Goal: Task Accomplishment & Management: Use online tool/utility

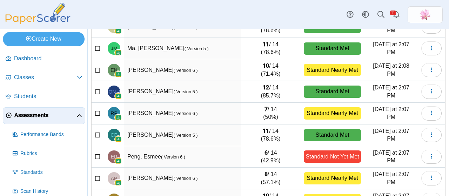
scroll to position [146, 0]
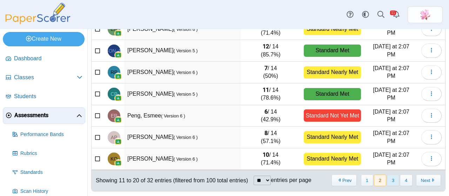
click at [390, 177] on button "3" at bounding box center [393, 181] width 12 height 12
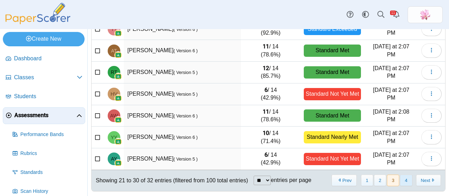
click at [400, 179] on button "4" at bounding box center [406, 181] width 12 height 12
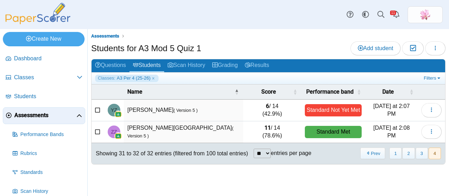
scroll to position [0, 0]
click at [419, 153] on button "3" at bounding box center [422, 154] width 12 height 12
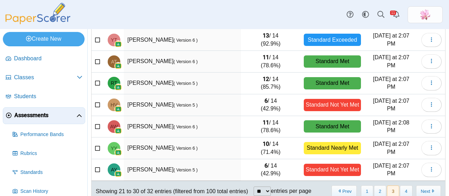
scroll to position [146, 0]
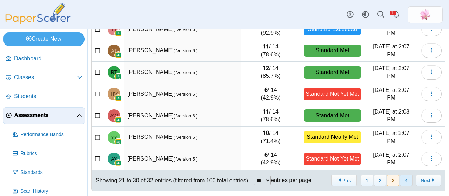
click at [402, 177] on button "4" at bounding box center [406, 181] width 12 height 12
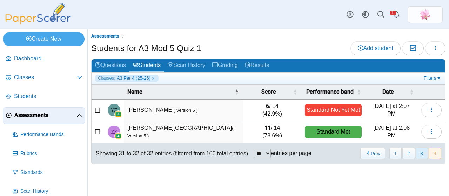
click at [425, 153] on button "3" at bounding box center [422, 154] width 12 height 12
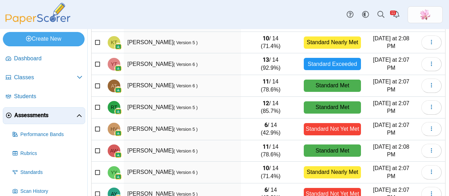
scroll to position [146, 0]
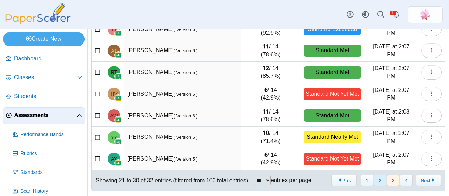
click at [379, 178] on button "2" at bounding box center [380, 181] width 12 height 12
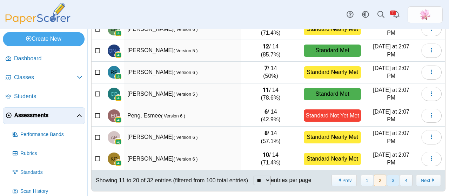
click at [387, 179] on button "3" at bounding box center [393, 181] width 12 height 12
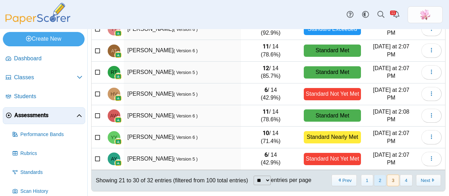
click at [377, 179] on button "2" at bounding box center [380, 181] width 12 height 12
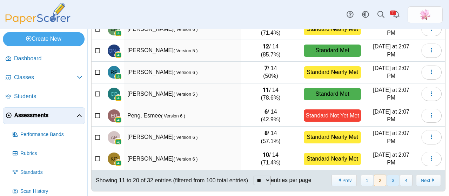
click at [394, 177] on button "3" at bounding box center [393, 181] width 12 height 12
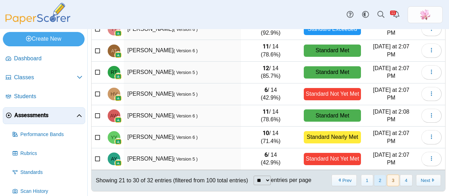
click at [380, 180] on button "2" at bounding box center [380, 181] width 12 height 12
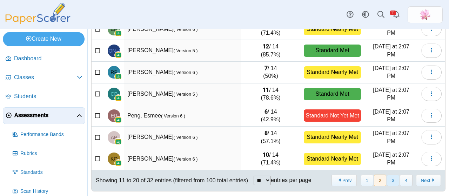
click at [390, 178] on button "3" at bounding box center [393, 181] width 12 height 12
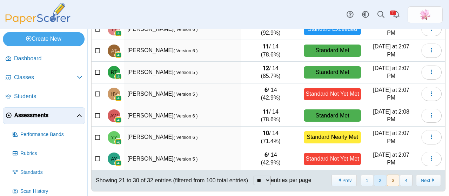
click at [376, 177] on button "2" at bounding box center [380, 181] width 12 height 12
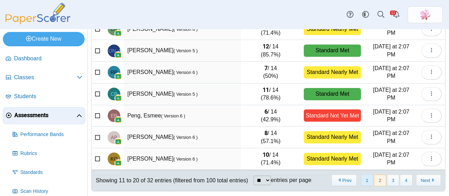
click at [367, 179] on button "1" at bounding box center [367, 181] width 12 height 12
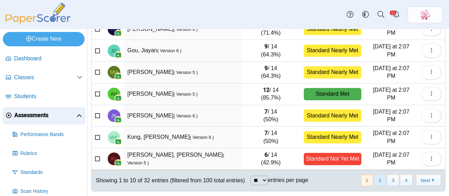
click at [374, 179] on button "2" at bounding box center [380, 181] width 12 height 12
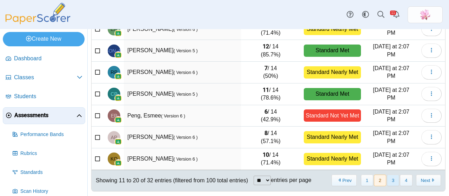
click at [391, 180] on button "3" at bounding box center [393, 181] width 12 height 12
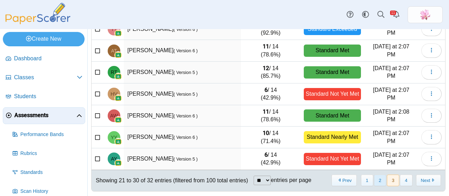
click at [377, 179] on button "2" at bounding box center [380, 181] width 12 height 12
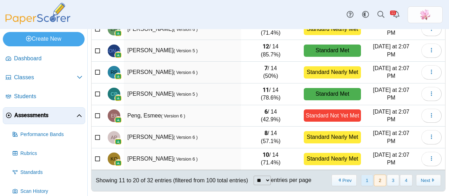
click at [362, 177] on button "1" at bounding box center [367, 181] width 12 height 12
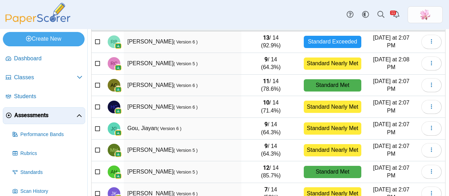
scroll to position [0, 0]
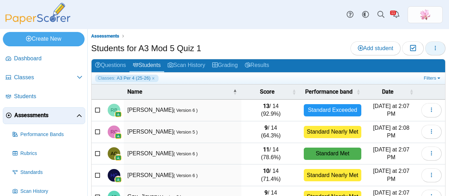
click at [433, 47] on icon "button" at bounding box center [436, 48] width 6 height 6
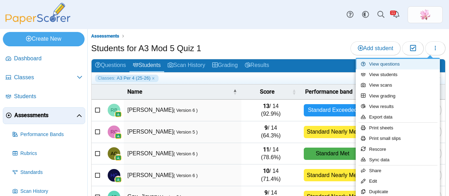
click at [405, 63] on link "View questions" at bounding box center [398, 64] width 84 height 11
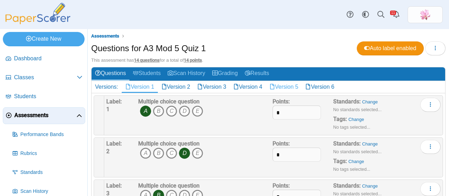
click at [292, 84] on link "Version 5" at bounding box center [284, 87] width 36 height 12
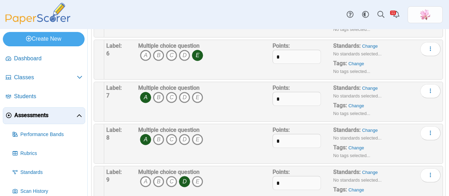
scroll to position [281, 0]
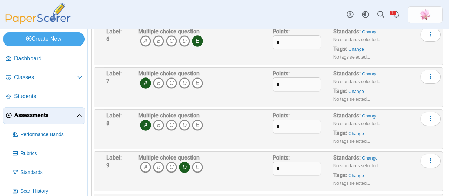
click at [259, 12] on div "Dashboard Classes Archived classes Students Assessments" at bounding box center [224, 14] width 449 height 29
click at [248, 72] on div "Multiple choice question A B C D E" at bounding box center [205, 87] width 136 height 35
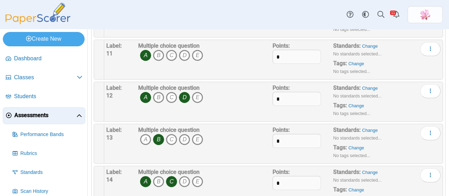
scroll to position [492, 0]
